Goal: Task Accomplishment & Management: Use online tool/utility

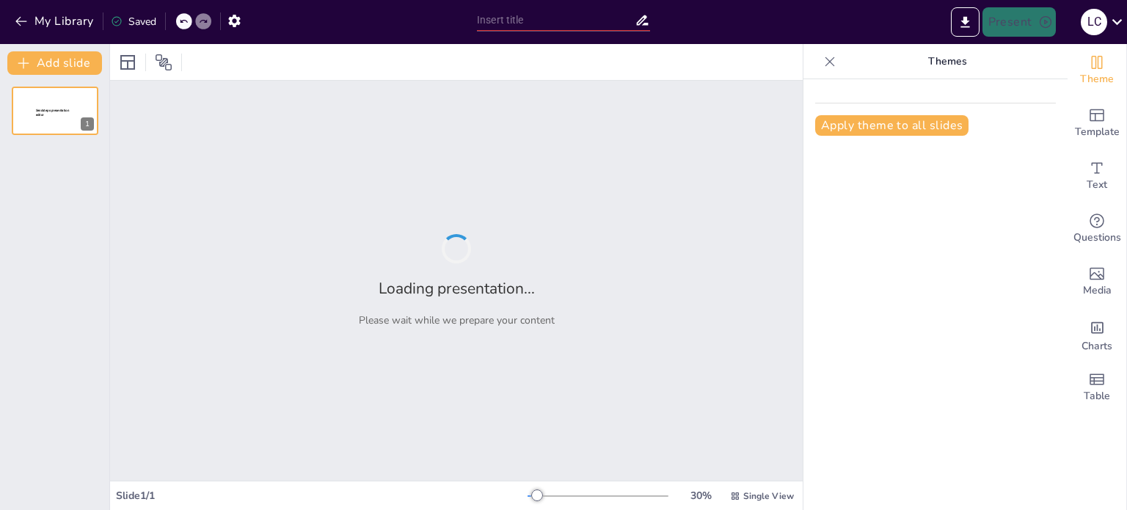
type input "Different Types of Research Instruments"
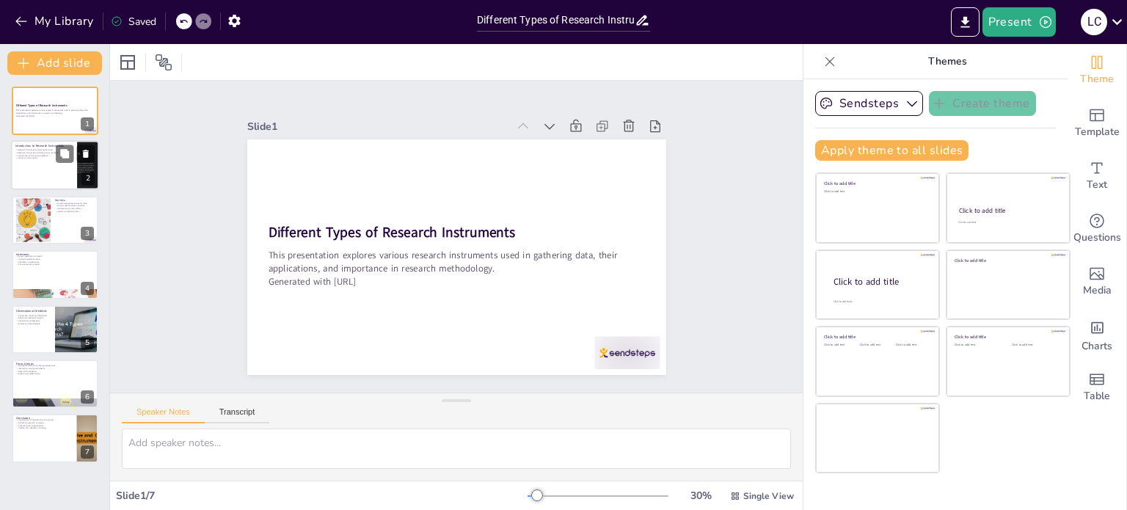
click at [48, 172] on div at bounding box center [55, 166] width 88 height 50
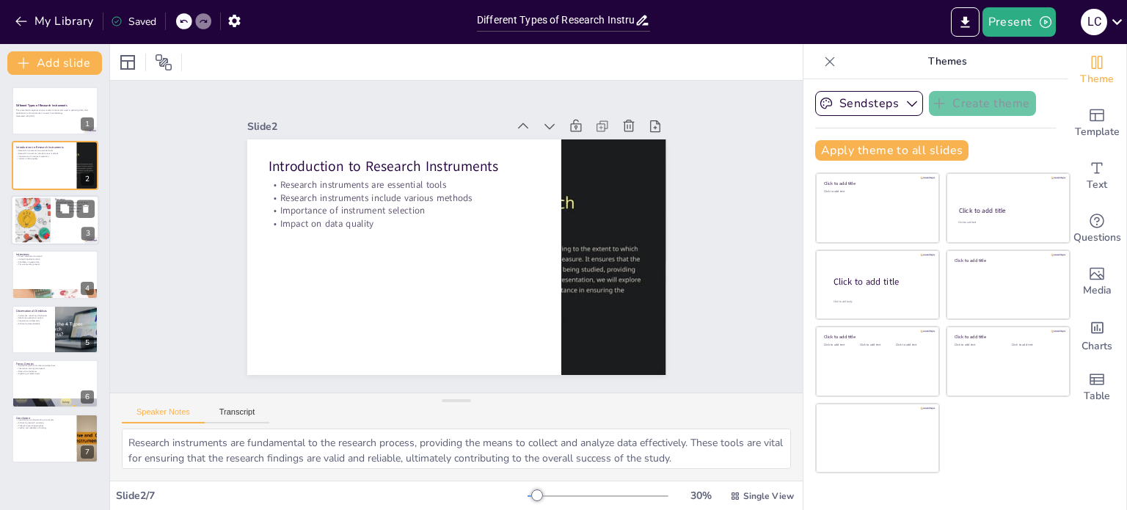
click at [48, 222] on div at bounding box center [33, 219] width 68 height 45
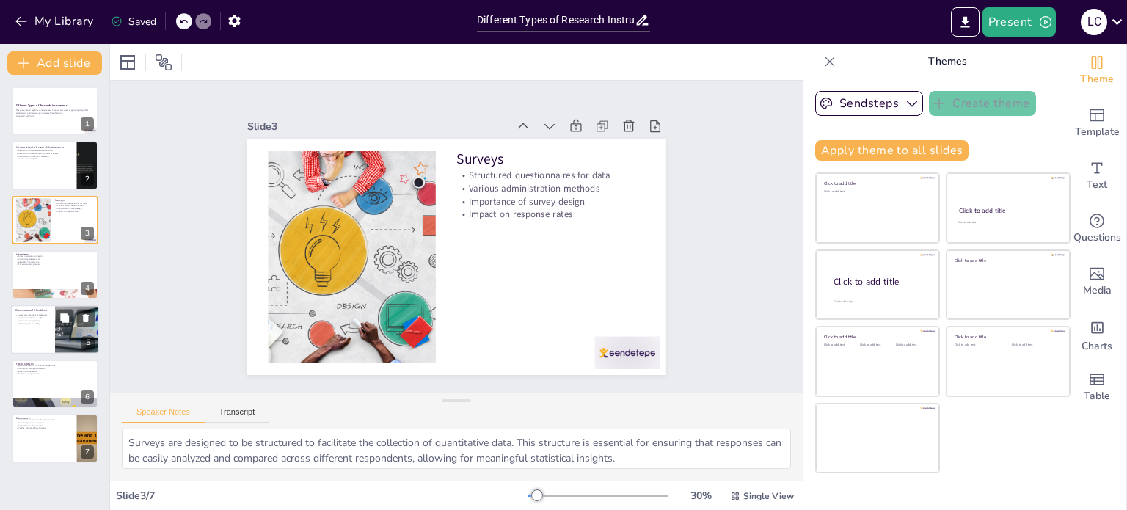
click at [48, 323] on p "Enhancing data reliability" at bounding box center [32, 323] width 35 height 3
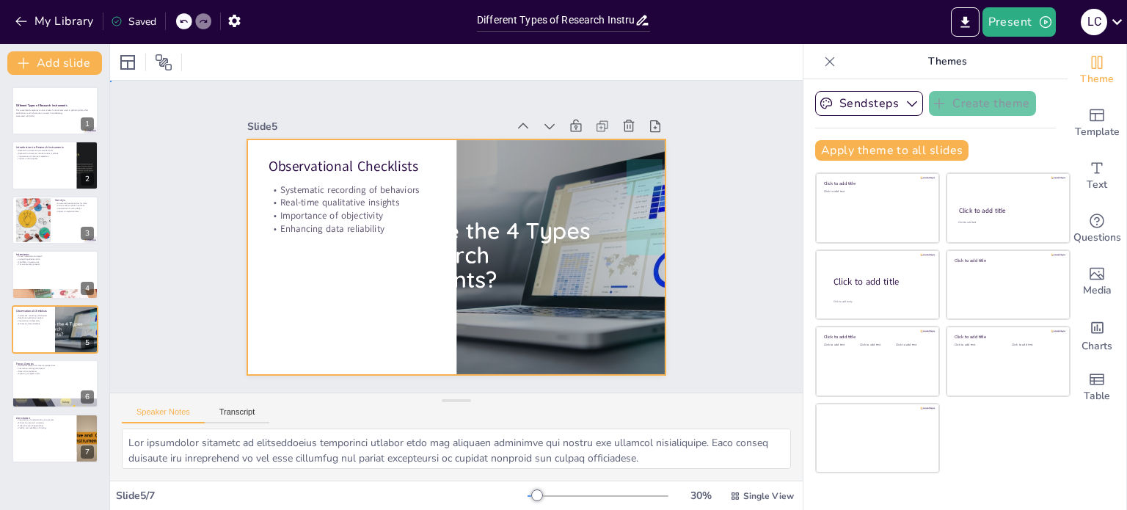
click at [414, 250] on div at bounding box center [452, 257] width 459 height 318
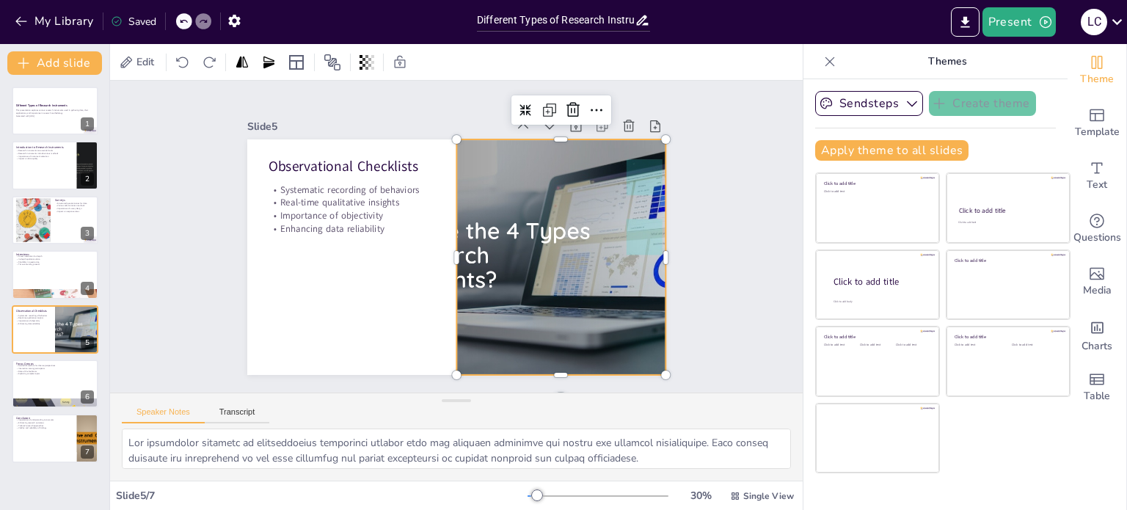
click at [469, 246] on div at bounding box center [555, 279] width 490 height 324
click at [469, 246] on div at bounding box center [549, 288] width 501 height 363
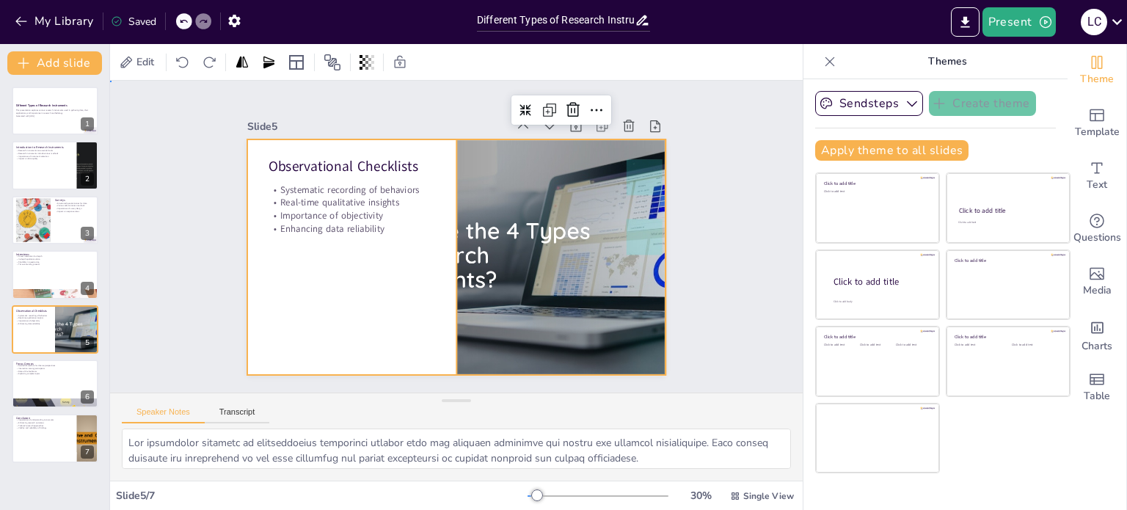
click at [393, 263] on div at bounding box center [454, 257] width 441 height 278
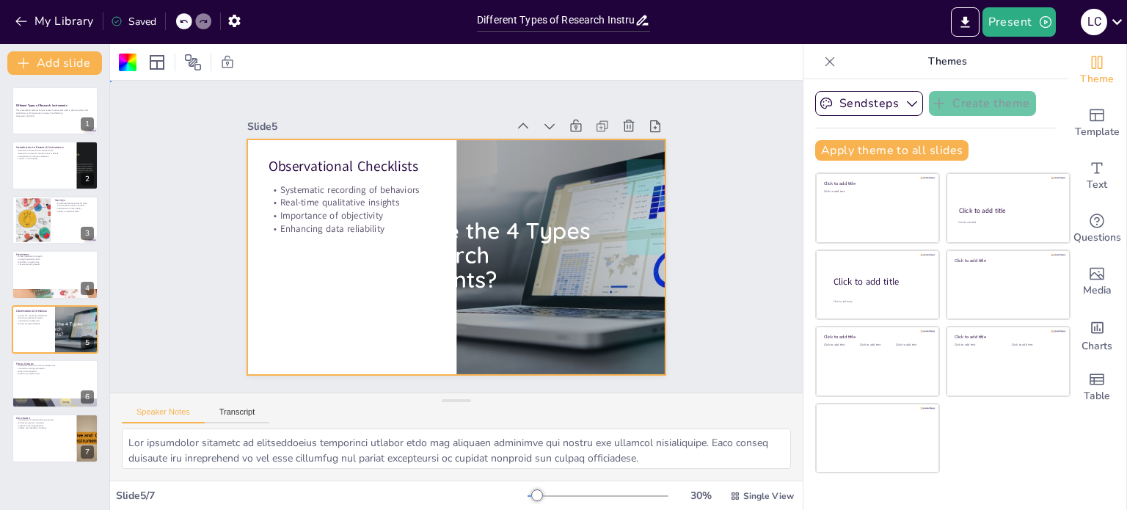
click at [418, 247] on div at bounding box center [454, 257] width 441 height 278
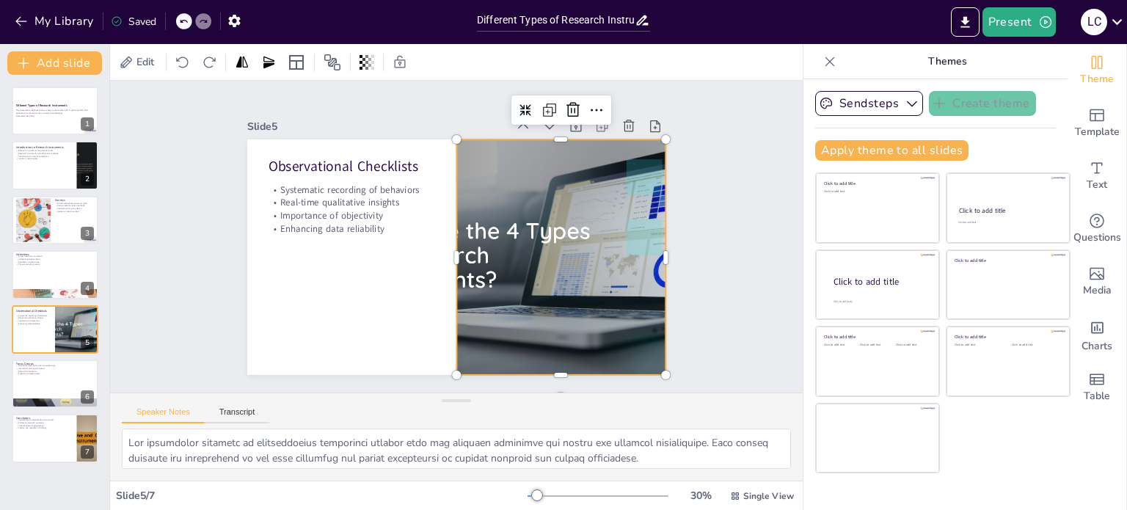
click at [458, 243] on div at bounding box center [555, 279] width 490 height 324
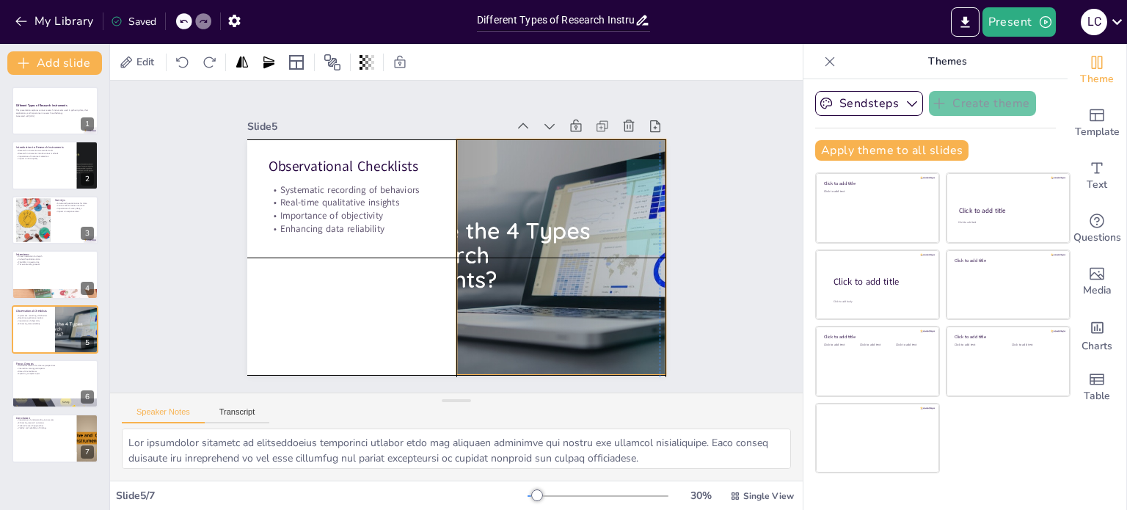
click at [454, 245] on div at bounding box center [558, 269] width 473 height 282
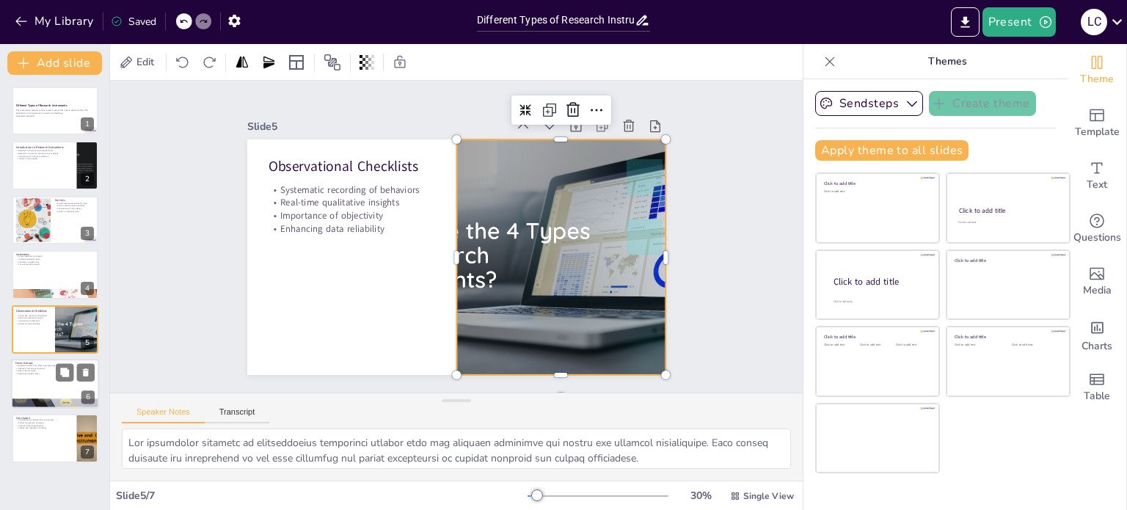
click at [41, 395] on div at bounding box center [55, 384] width 88 height 50
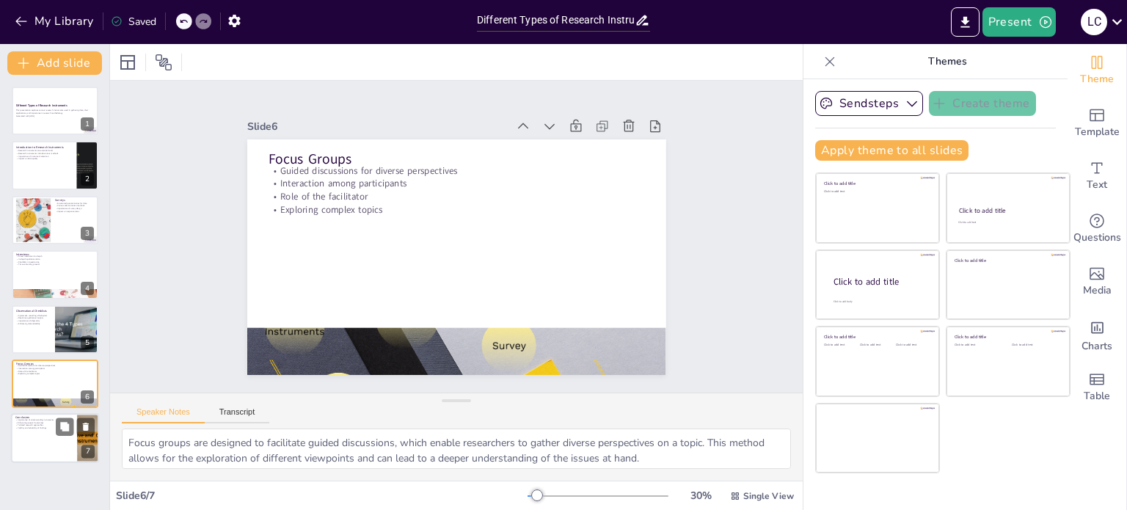
click at [34, 446] on div at bounding box center [55, 439] width 88 height 50
type textarea "A solid understanding of various research instruments is essential for research…"
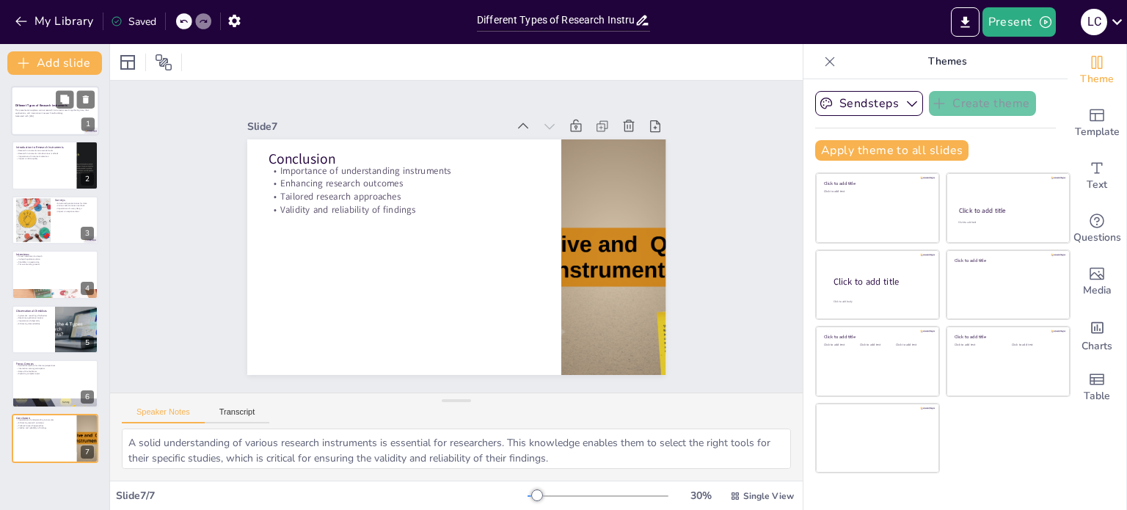
click at [50, 104] on strong "Different Types of Research Instruments" at bounding box center [41, 105] width 52 height 4
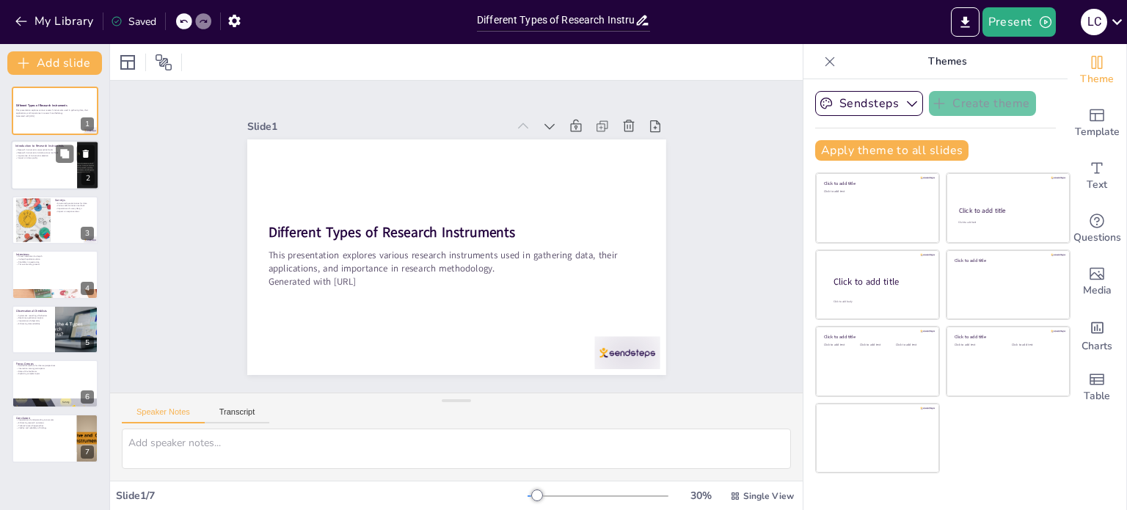
click at [36, 163] on div at bounding box center [55, 166] width 88 height 50
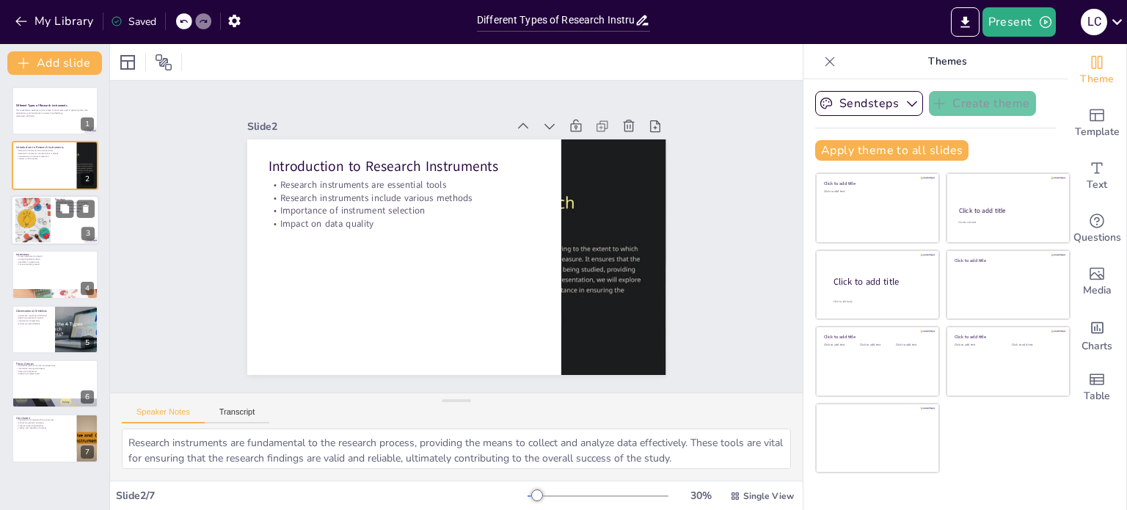
click at [22, 228] on div at bounding box center [33, 219] width 68 height 45
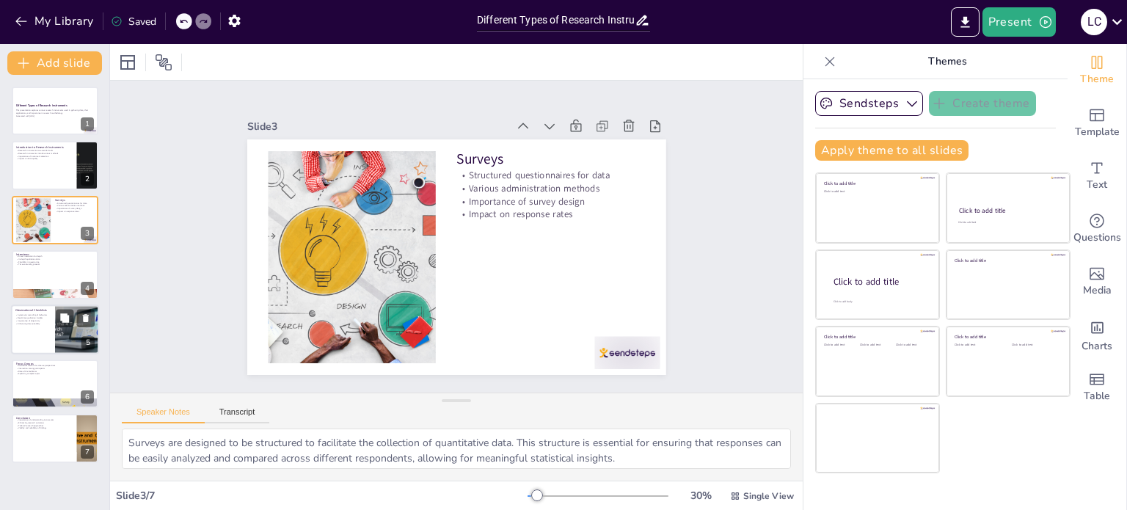
click at [37, 305] on div at bounding box center [55, 330] width 88 height 50
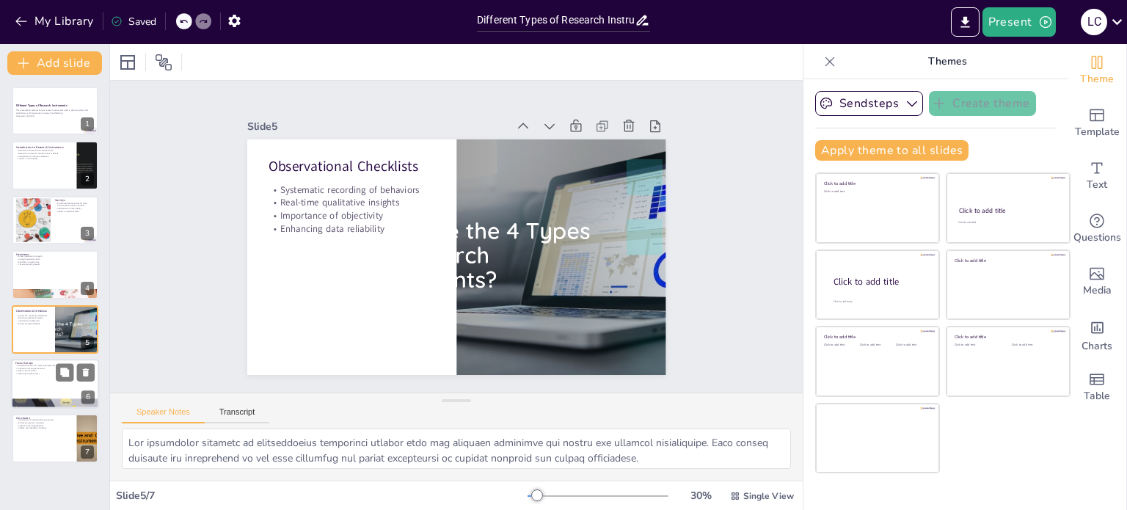
click at [26, 393] on div at bounding box center [55, 384] width 88 height 50
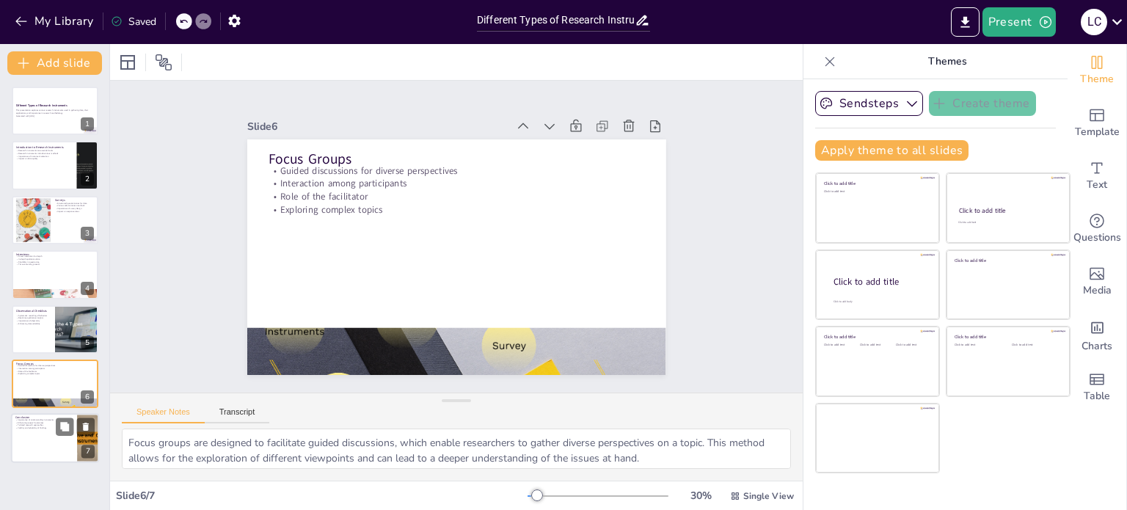
click at [54, 442] on div at bounding box center [55, 439] width 88 height 50
type textarea "A solid understanding of various research instruments is essential for research…"
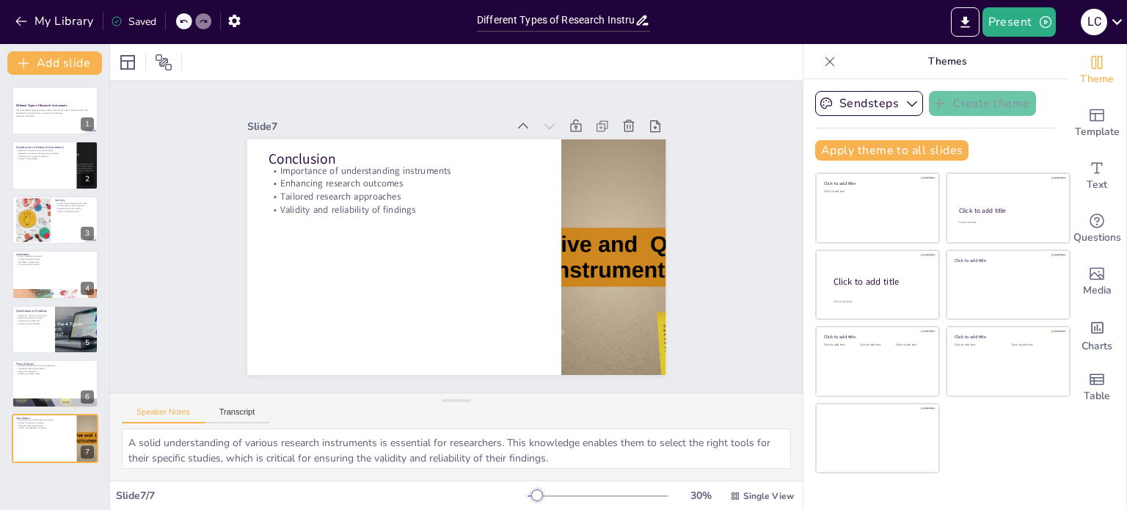
click at [823, 61] on icon at bounding box center [830, 61] width 15 height 15
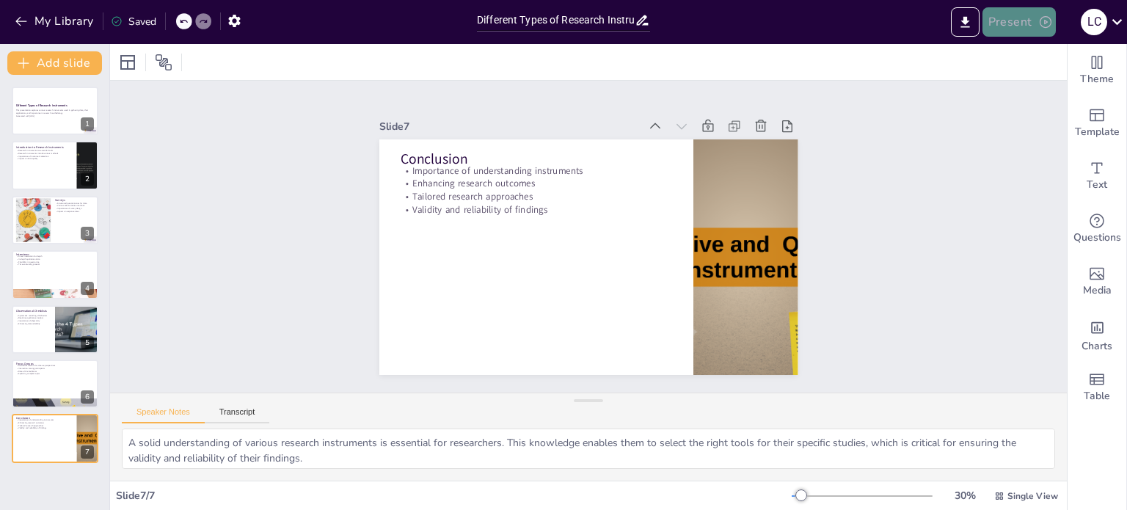
click at [1018, 23] on button "Present" at bounding box center [1019, 21] width 73 height 29
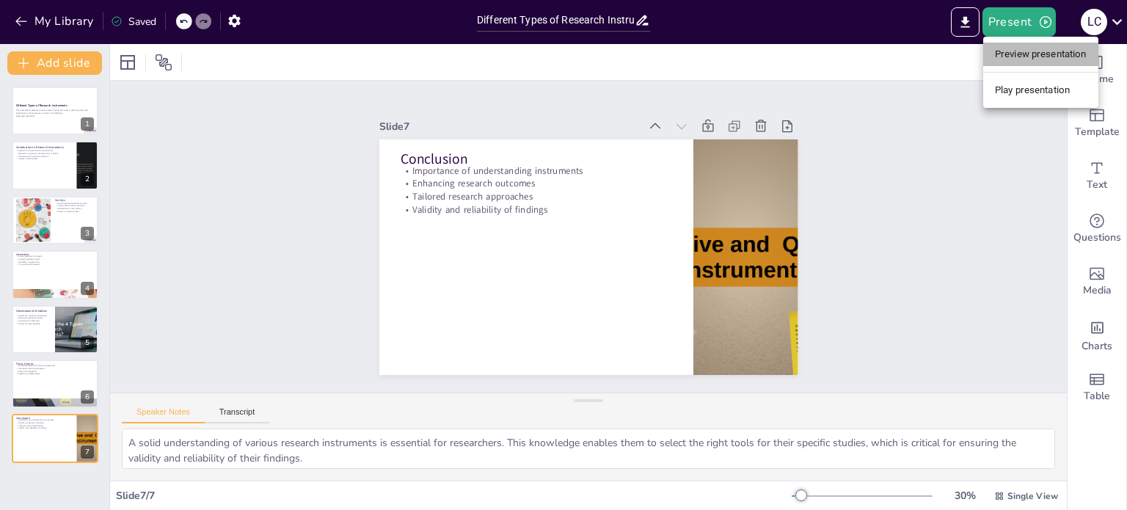
click at [1033, 52] on li "Preview presentation" at bounding box center [1041, 54] width 115 height 23
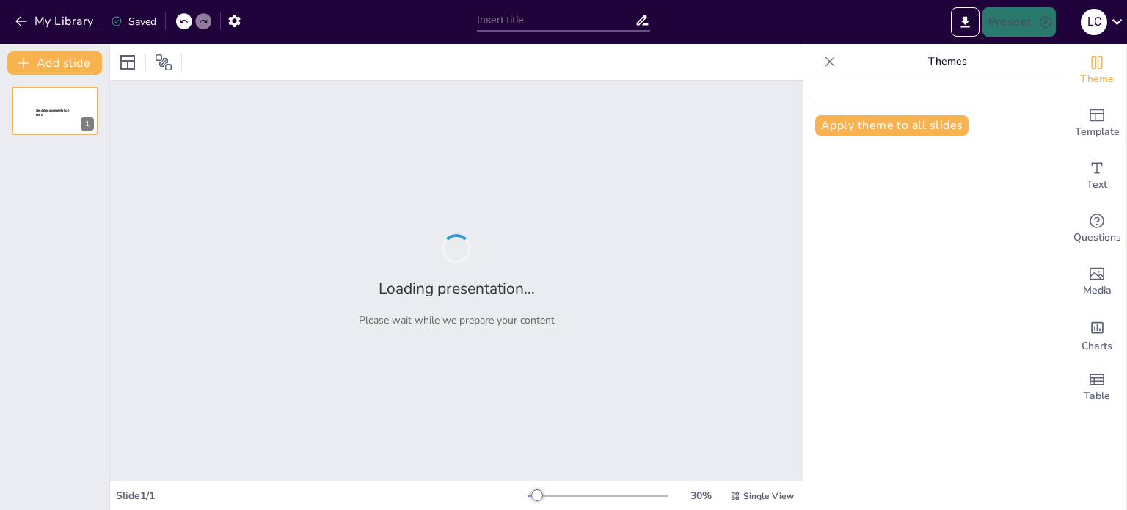
type input "Different Types of Research Instruments"
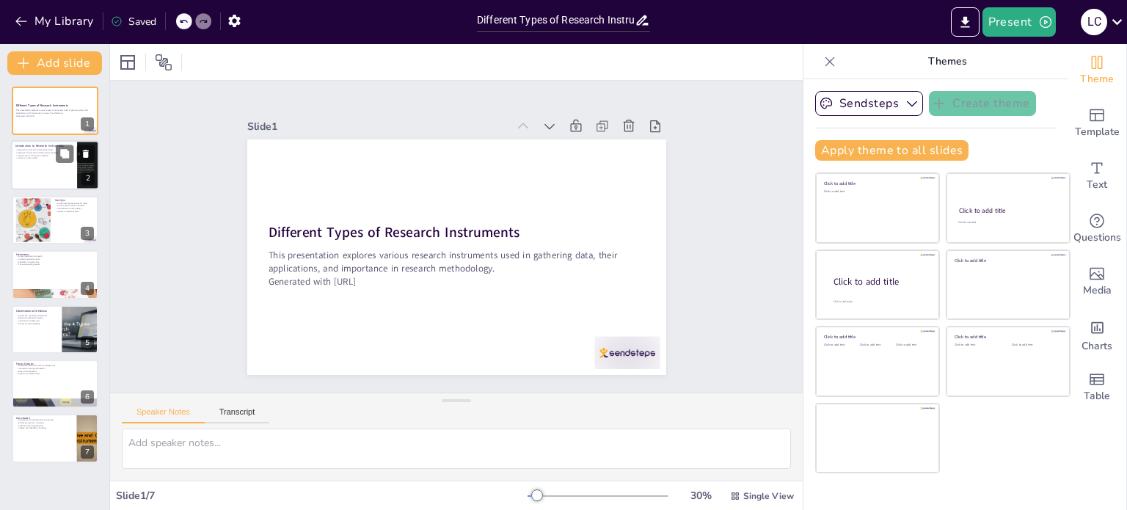
click at [45, 170] on div at bounding box center [55, 166] width 88 height 50
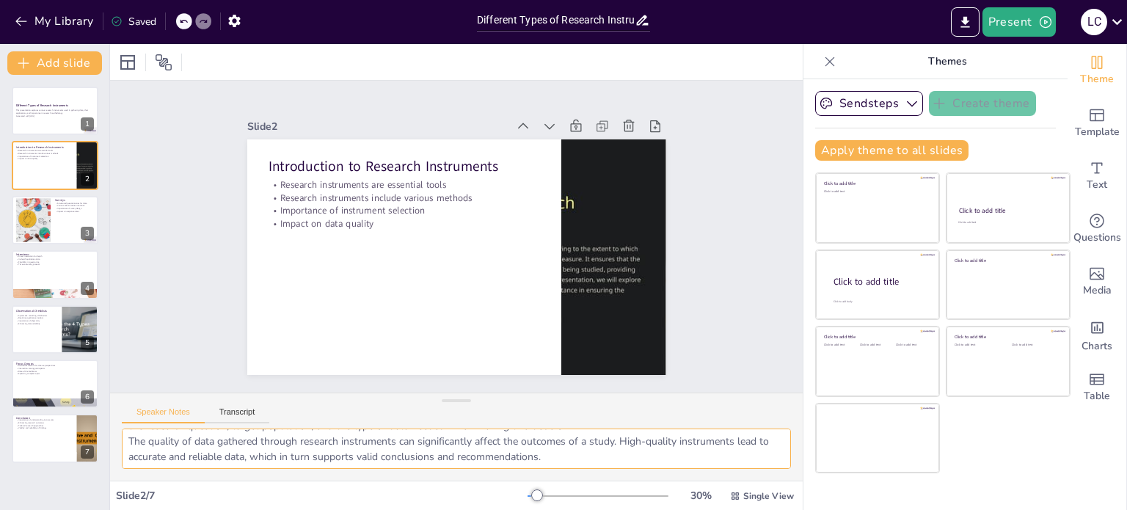
scroll to position [95, 0]
click at [62, 233] on div at bounding box center [55, 220] width 88 height 50
type textarea "Surveys are designed to be structured to facilitate the collection of quantitat…"
